Goal: Task Accomplishment & Management: Manage account settings

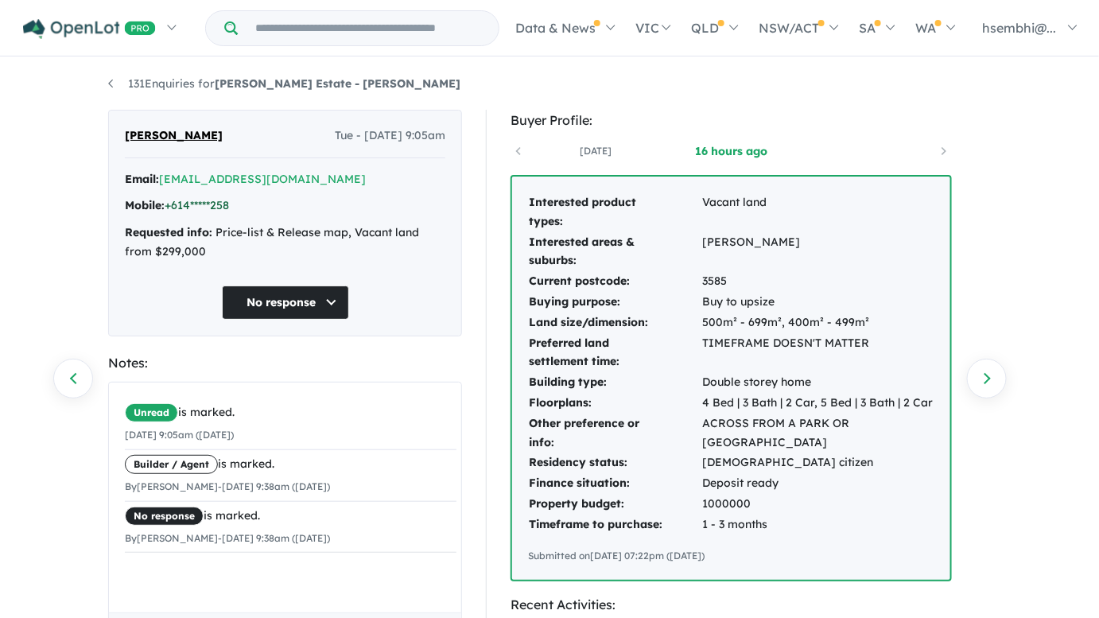
click at [223, 207] on link "+614*****258" at bounding box center [197, 205] width 64 height 14
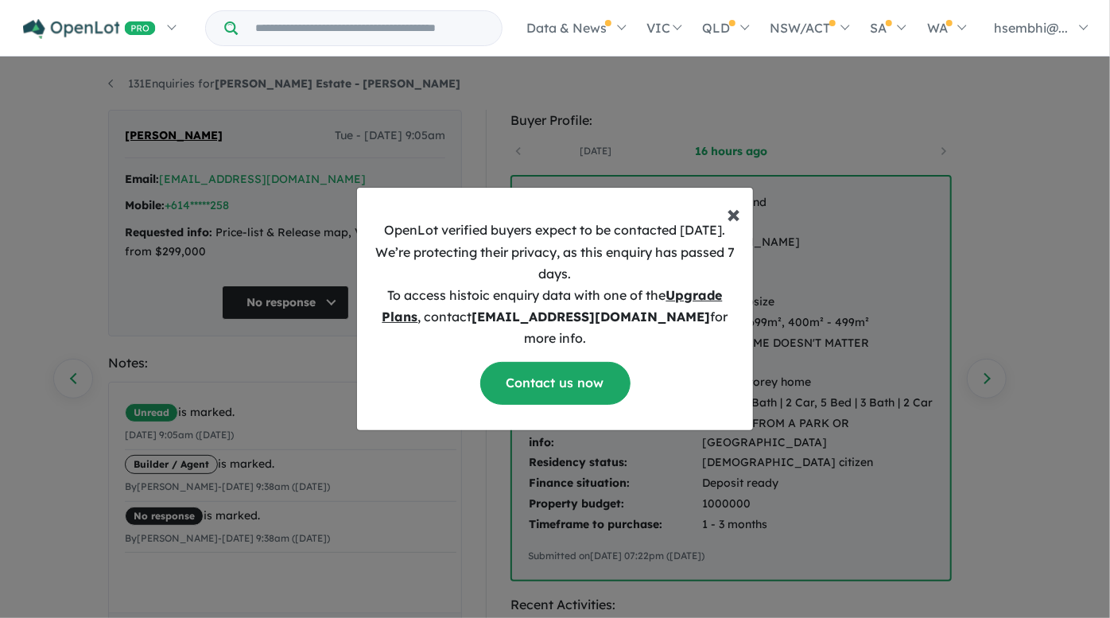
click at [737, 223] on span "×" at bounding box center [734, 213] width 14 height 32
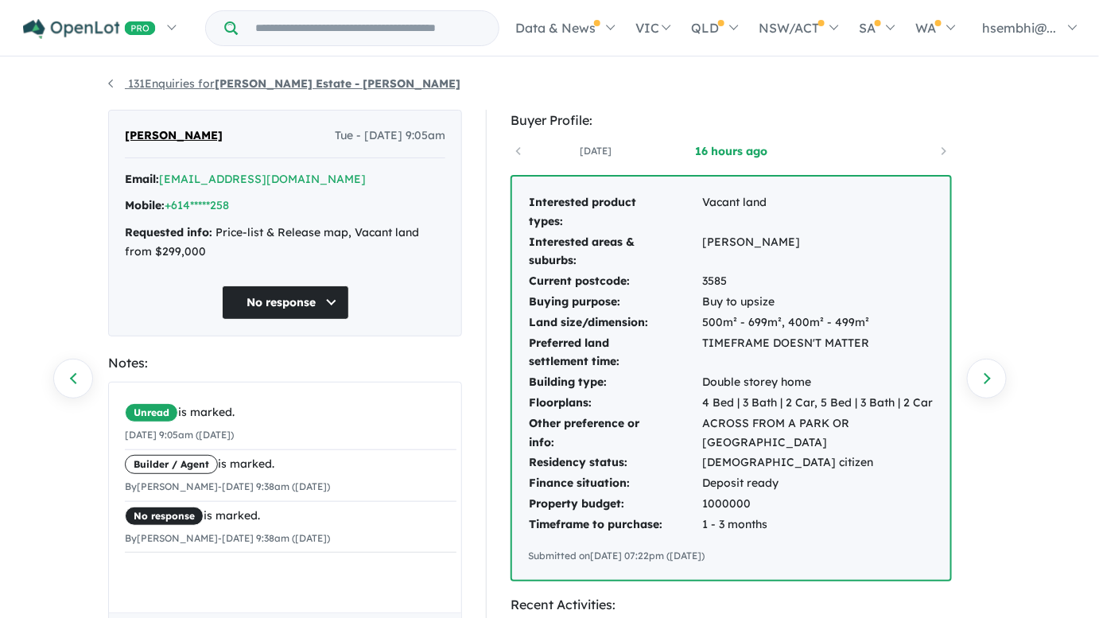
click at [129, 80] on link "131 Enquiries for [PERSON_NAME] Estate - Leopold" at bounding box center [284, 83] width 352 height 14
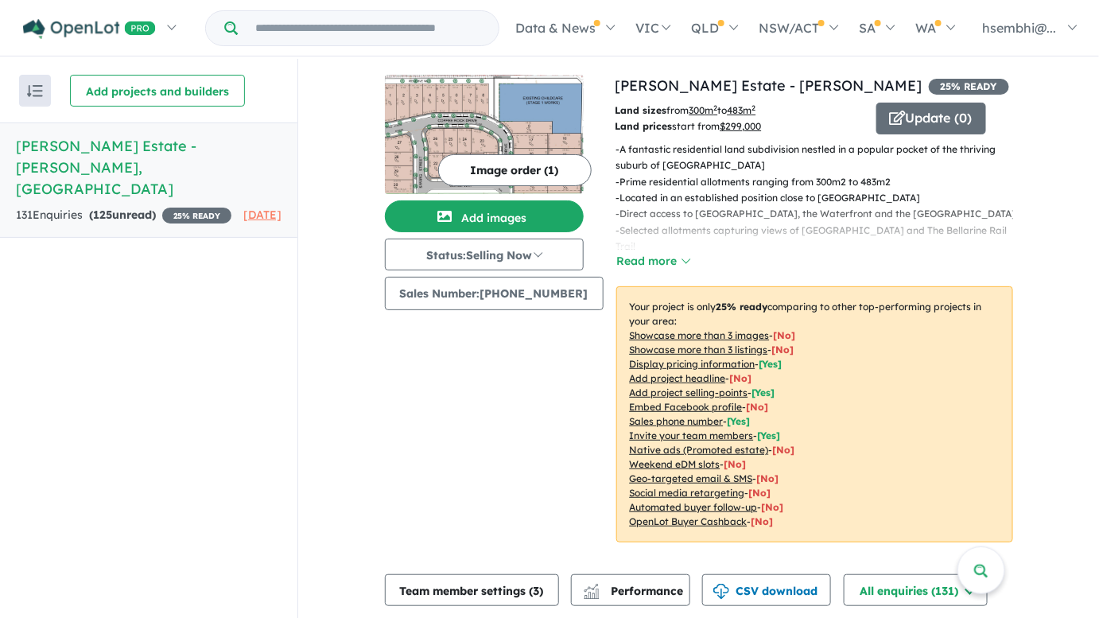
click at [115, 294] on div "Recent enquiries first Most unread enquiries first Most enquiries first By name…" at bounding box center [148, 340] width 297 height 562
click at [98, 208] on span "125" at bounding box center [102, 215] width 19 height 14
click at [104, 208] on span "125" at bounding box center [102, 215] width 19 height 14
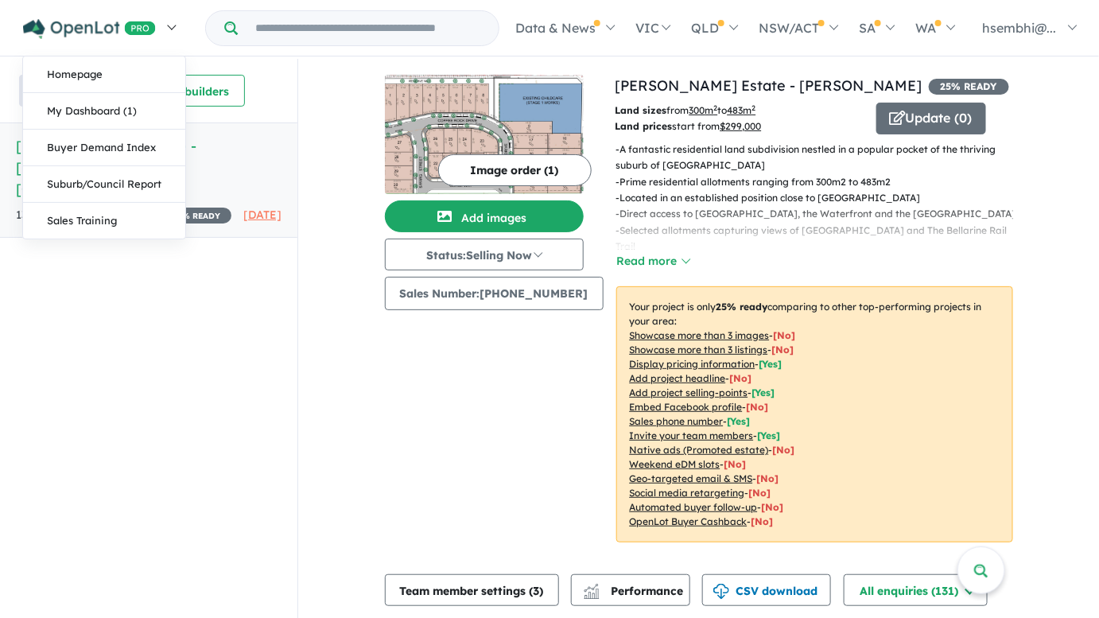
click at [172, 25] on link at bounding box center [99, 28] width 174 height 56
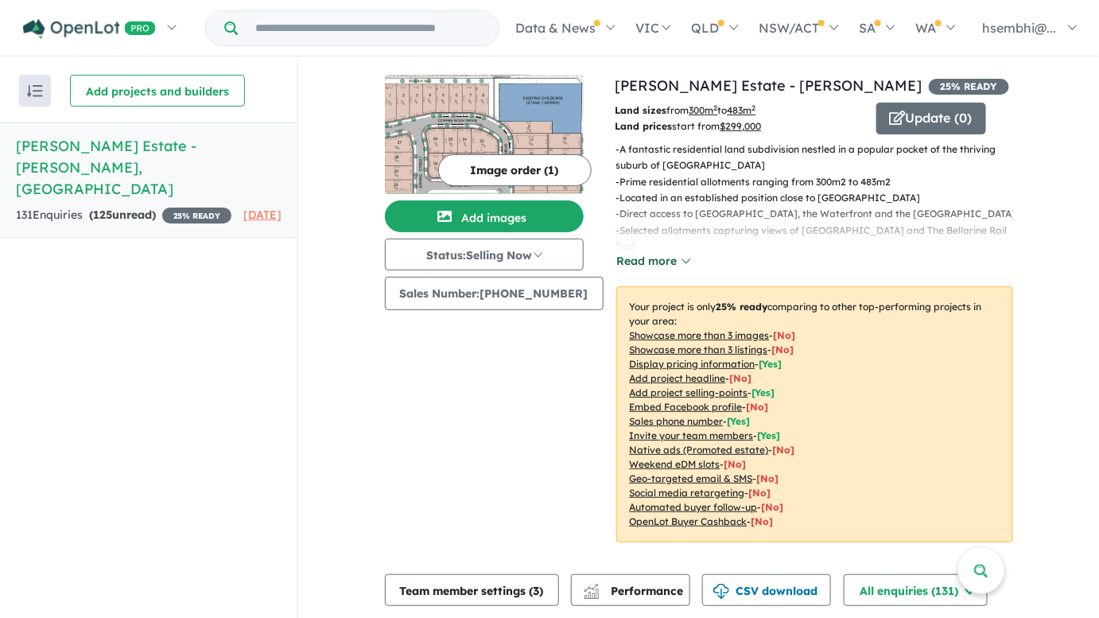
click at [674, 259] on button "Read more" at bounding box center [653, 261] width 75 height 18
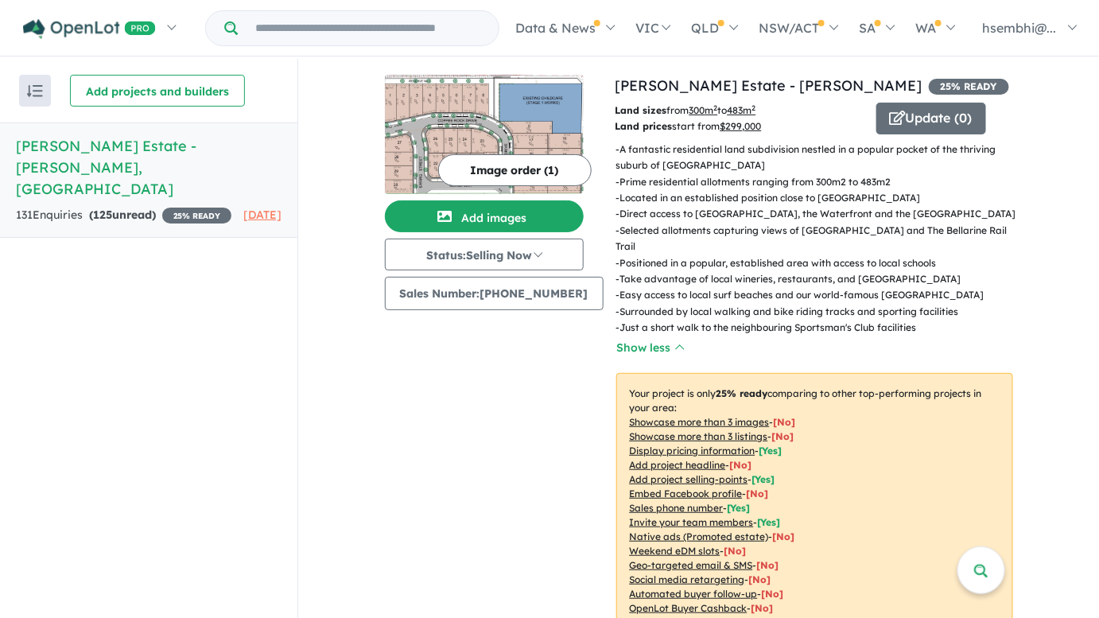
click at [581, 390] on div "Image order ( 1 ) Add images Status: Selling Now In Planning Coming Soon Sellin…" at bounding box center [500, 361] width 231 height 573
click at [173, 313] on div "Recent enquiries first Most unread enquiries first Most enquiries first By name…" at bounding box center [148, 340] width 297 height 562
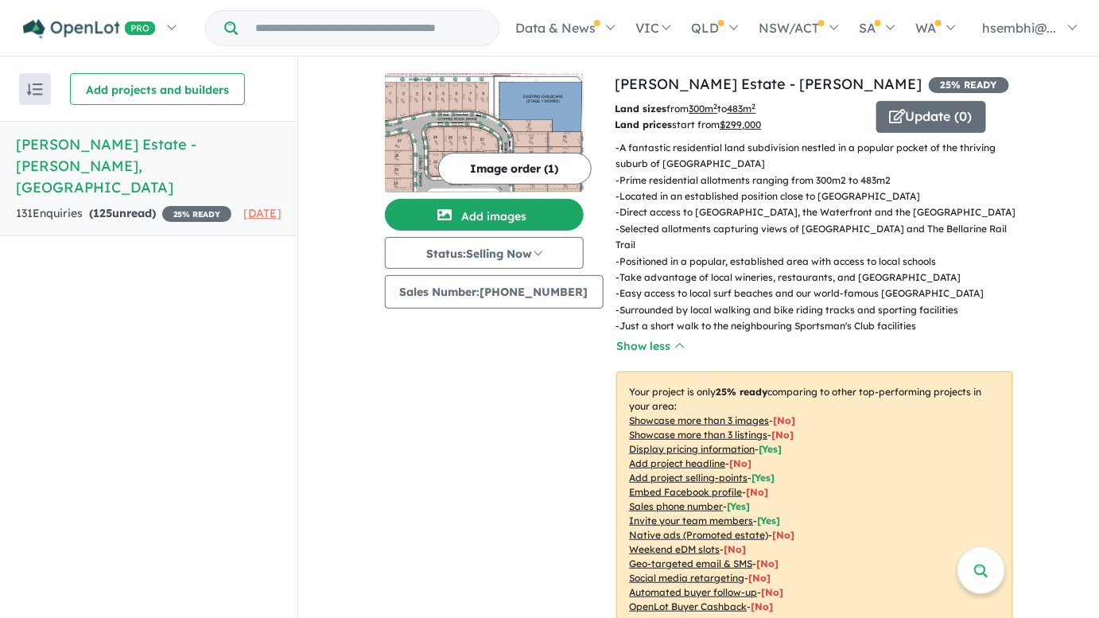
click at [154, 142] on h5 "[PERSON_NAME] Estate - [GEOGRAPHIC_DATA] , [GEOGRAPHIC_DATA]" at bounding box center [149, 166] width 266 height 64
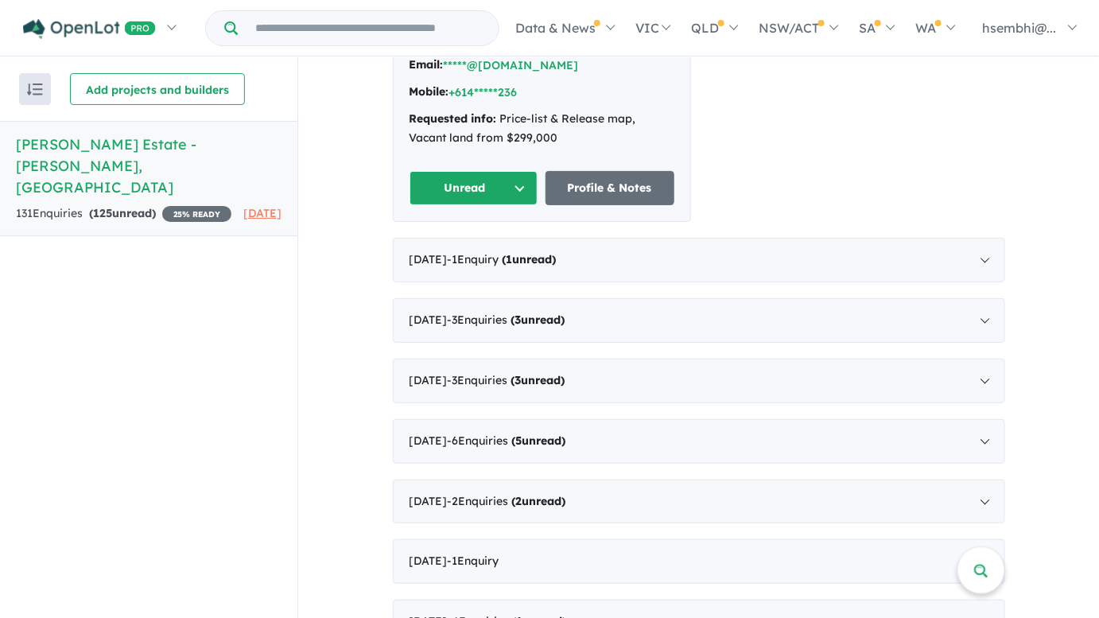
scroll to position [783, 0]
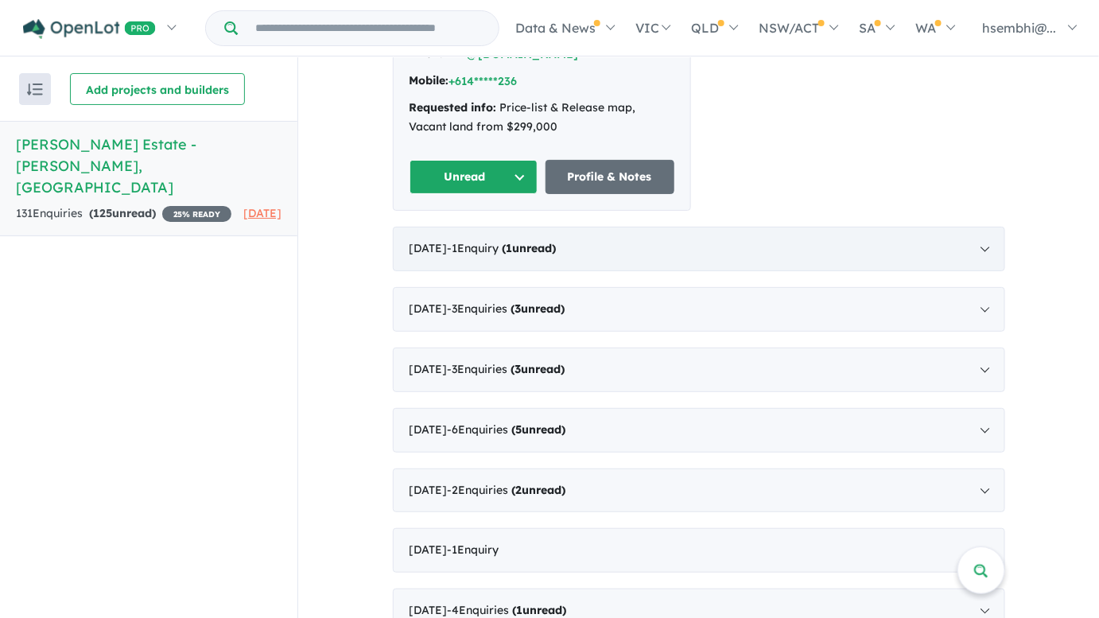
click at [506, 241] on span "- 1 Enquir y ( 1 unread)" at bounding box center [502, 248] width 109 height 14
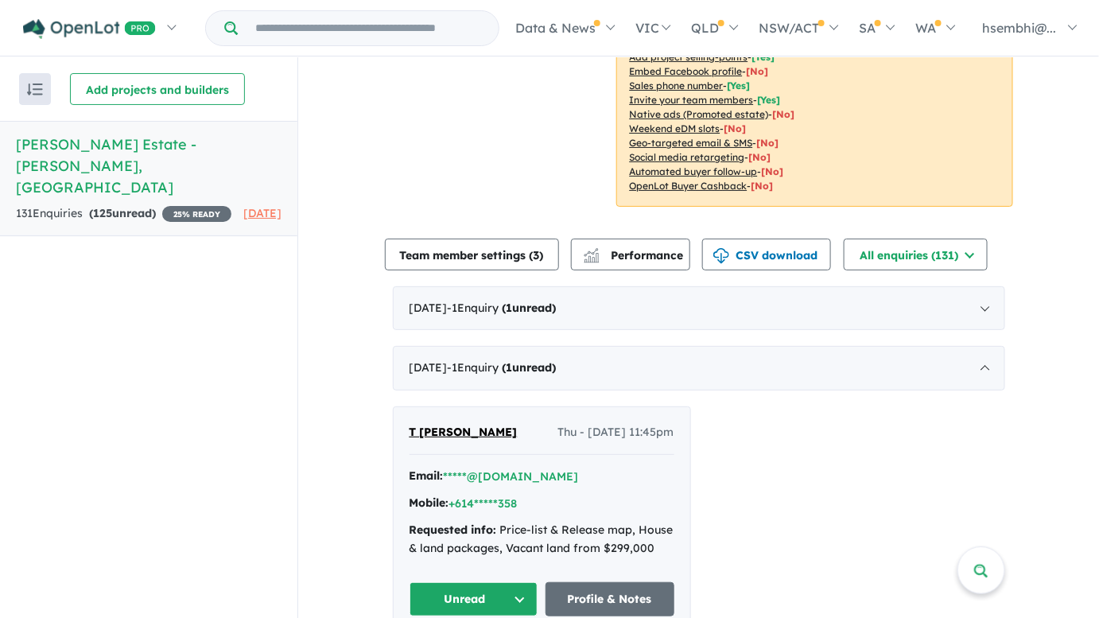
scroll to position [2, 0]
click at [873, 456] on div "T [PERSON_NAME] Thu - [DATE] 11:45pm Email: *****@[DOMAIN_NAME] Mobile: +614***…" at bounding box center [699, 519] width 612 height 227
click at [761, 239] on button "CSV download" at bounding box center [766, 255] width 129 height 32
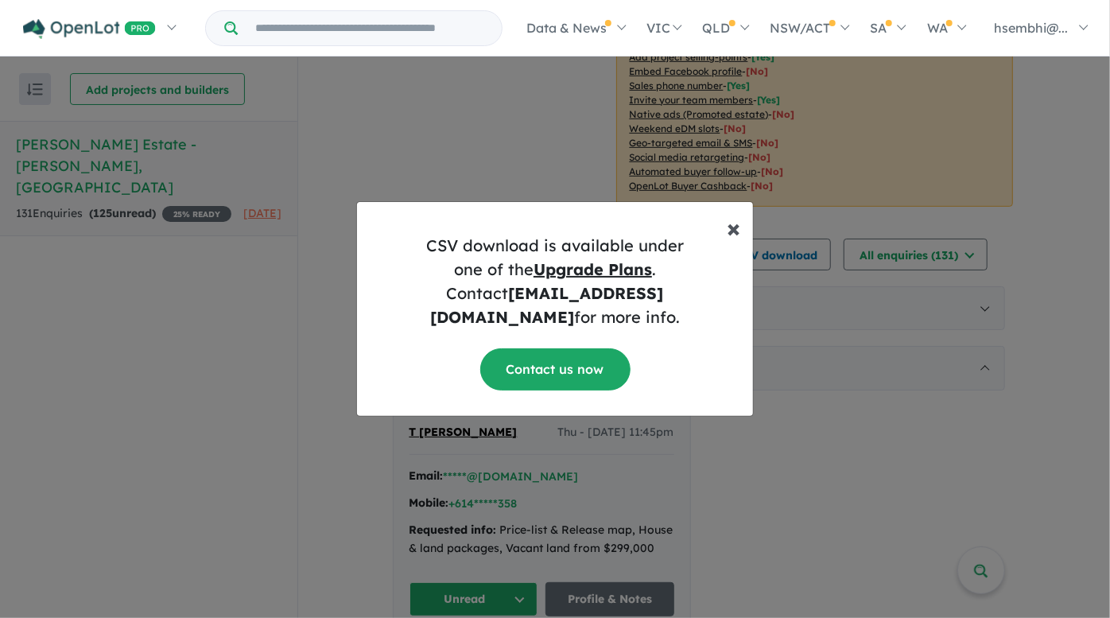
click at [736, 239] on span "×" at bounding box center [734, 228] width 14 height 32
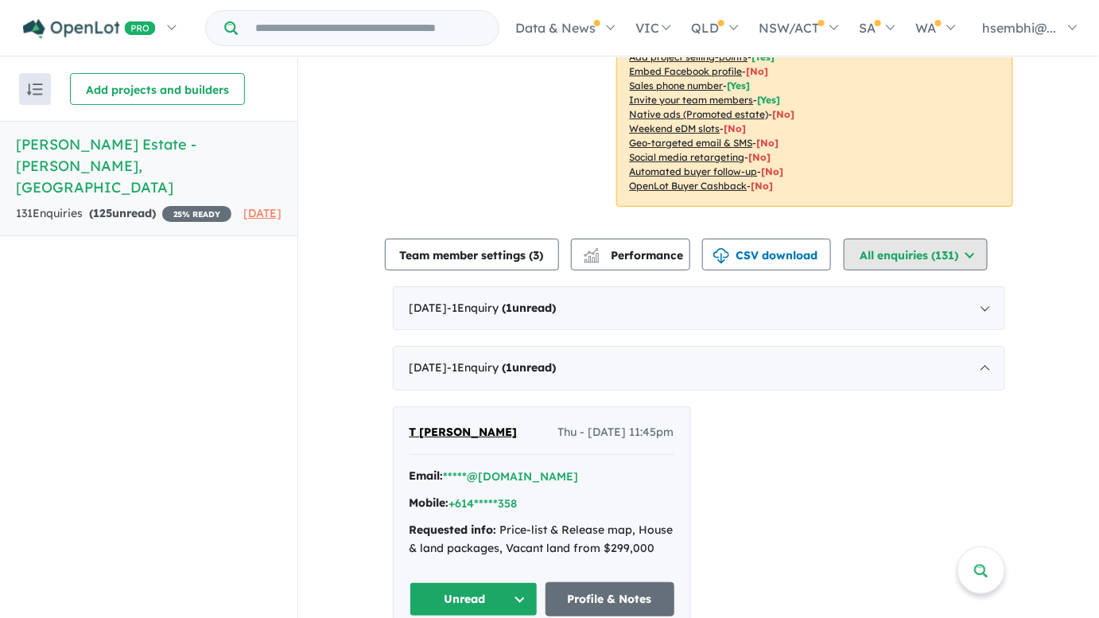
click at [877, 243] on button "All enquiries ( 131 )" at bounding box center [916, 255] width 144 height 32
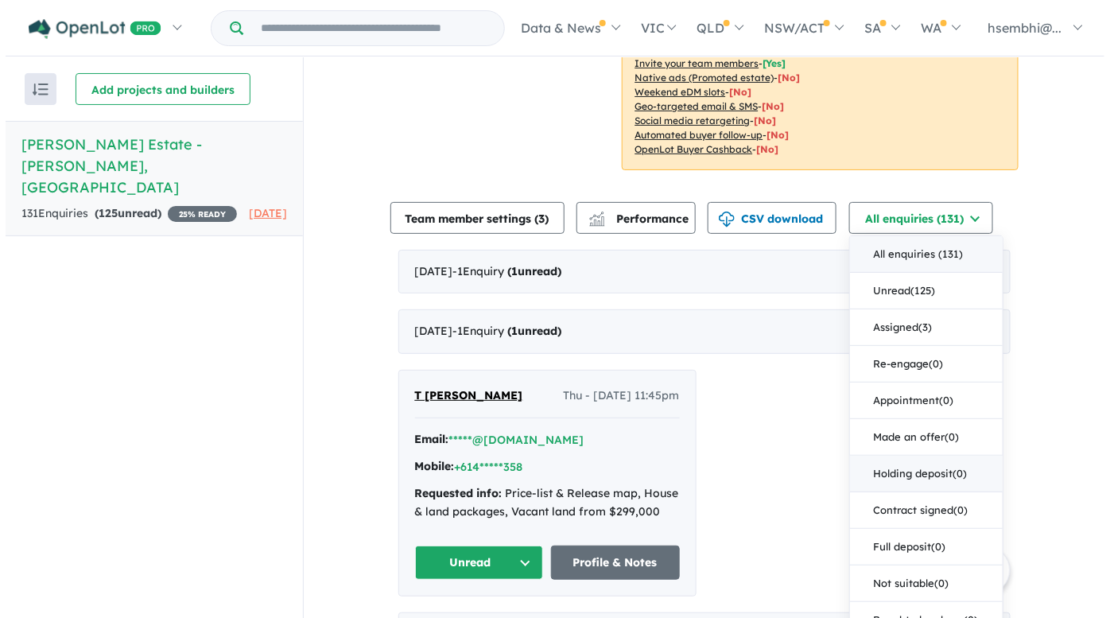
scroll to position [348, 0]
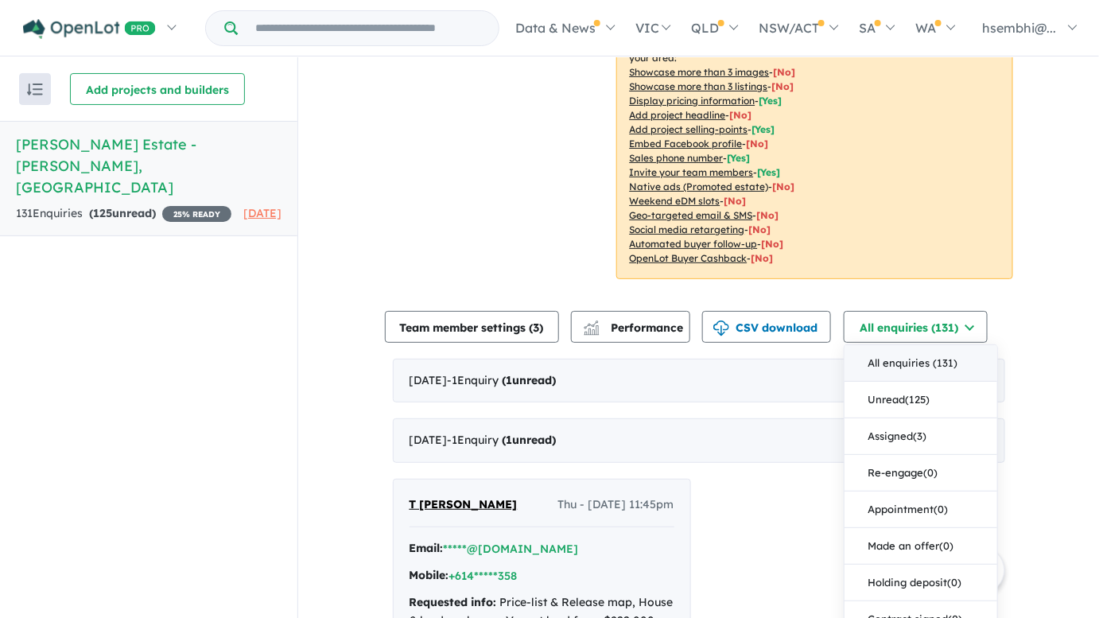
click at [128, 454] on div "Recent enquiries first Most unread enquiries first Most enquiries first By name…" at bounding box center [148, 338] width 297 height 562
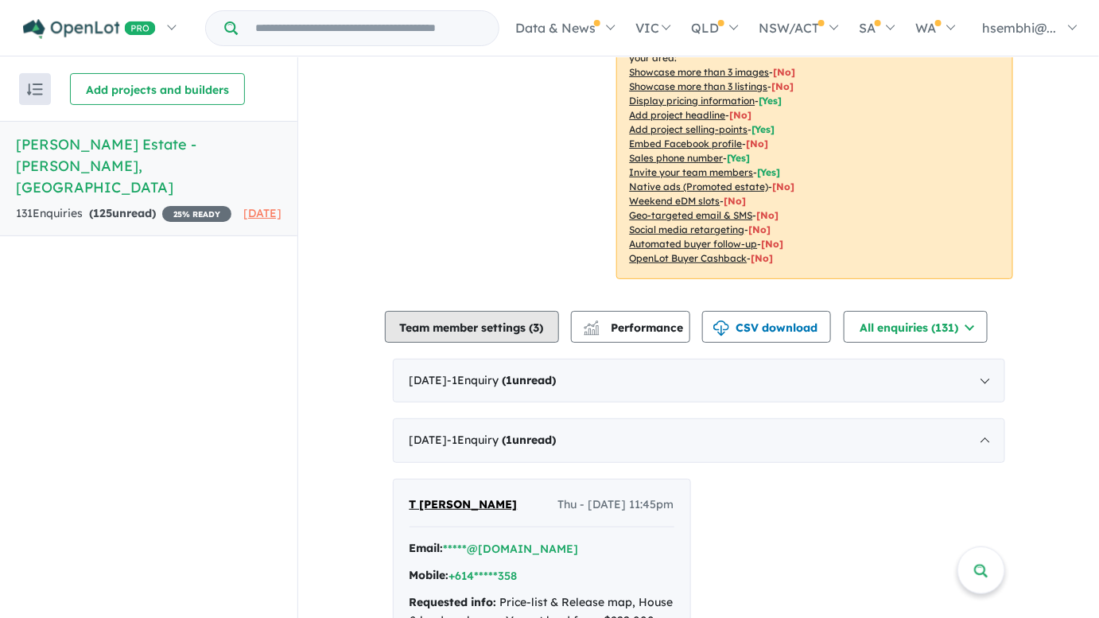
click at [526, 311] on button "Team member settings ( 3 )" at bounding box center [472, 327] width 174 height 32
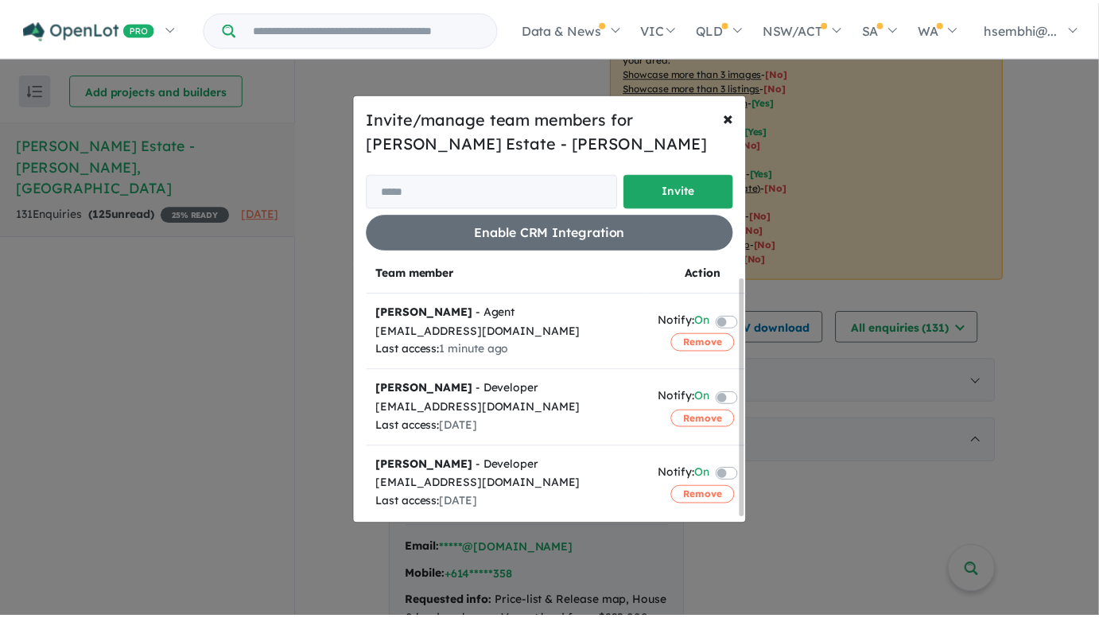
scroll to position [0, 0]
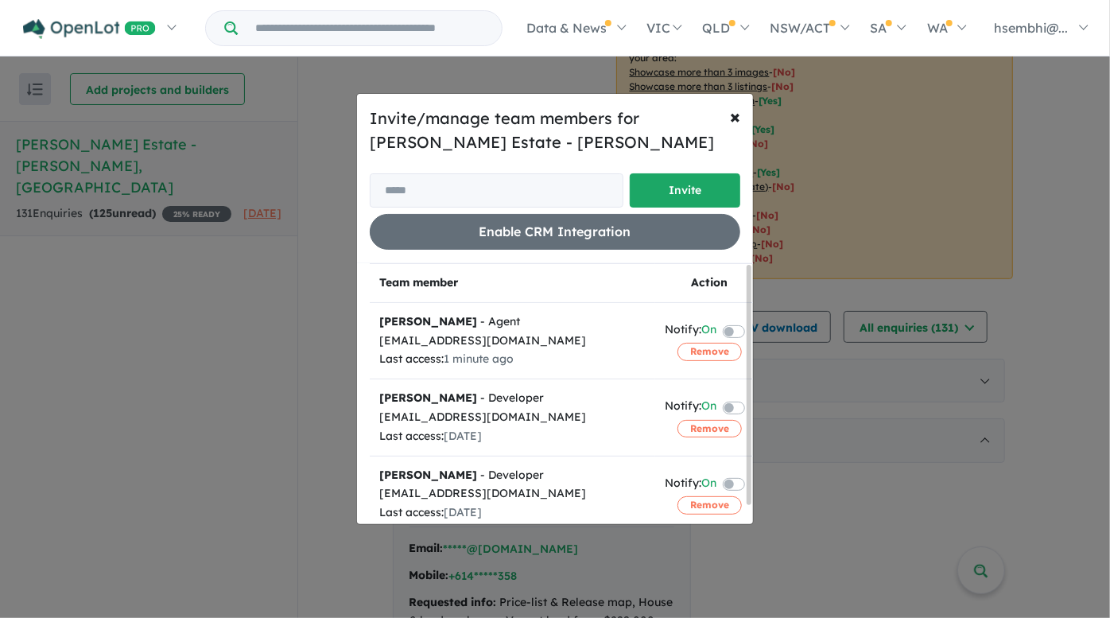
click at [157, 319] on div "Invite/manage team members for [PERSON_NAME] Estate - [PERSON_NAME] Invite Enab…" at bounding box center [555, 309] width 1110 height 618
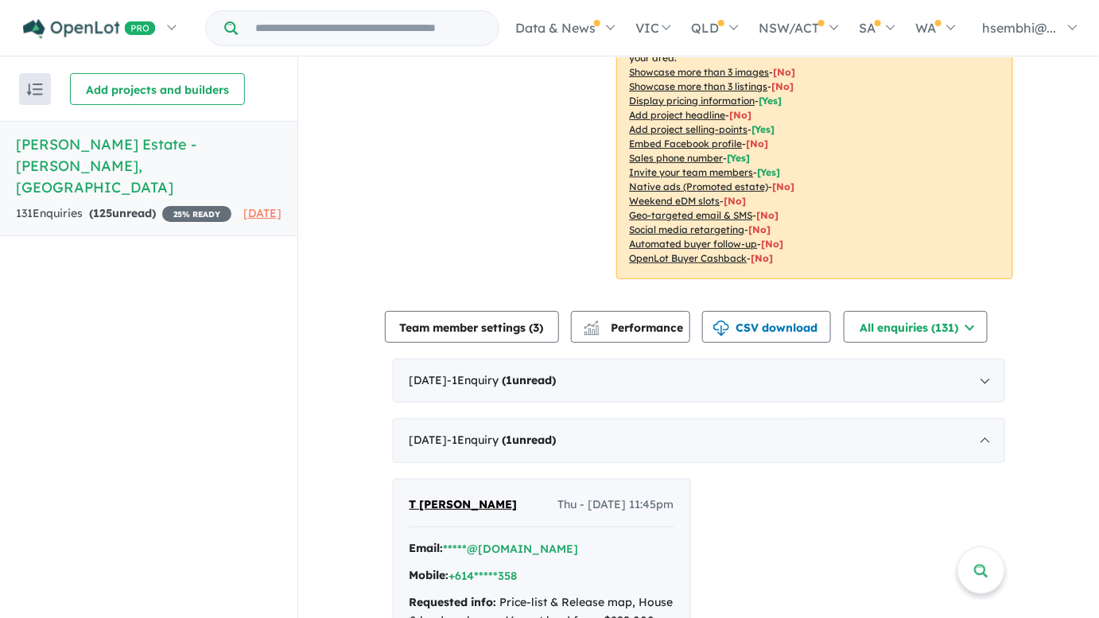
scroll to position [59, 0]
